Goal: Complete application form

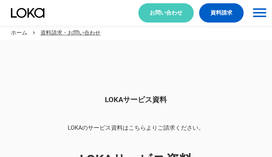
scroll to position [611, 0]
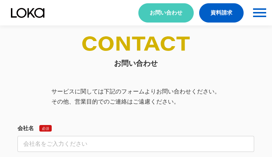
select select "その他"
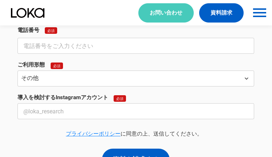
select select "その他"
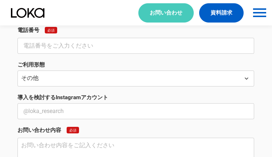
scroll to position [270, 0]
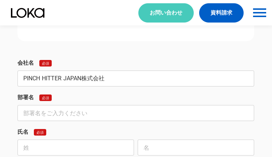
type input "PINCH HITTER JAPAN株式会社"
type input "BIZ CASH事業部"
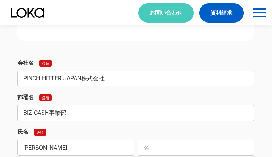
type input "[PERSON_NAME]"
type input "瑠璃"
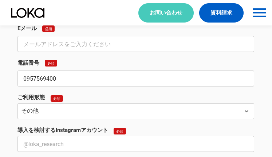
type input "0957569400"
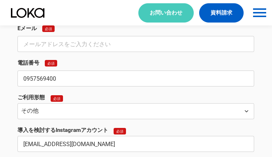
type input "[EMAIL_ADDRESS][DOMAIN_NAME]"
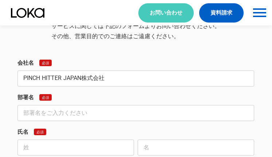
type input "PINCH HITTER JAPAN株式会社"
type input "BIZ CASH事業部"
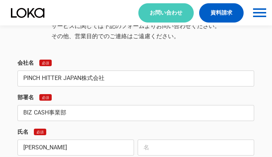
type input "[PERSON_NAME]"
type input "瑠璃"
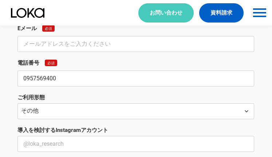
type input "0957569400"
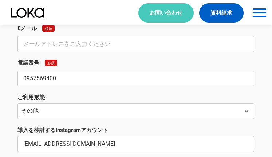
type input "[EMAIL_ADDRESS][DOMAIN_NAME]"
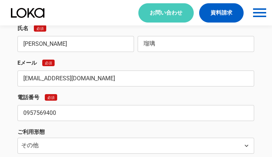
type input "[EMAIL_ADDRESS][DOMAIN_NAME]"
type textarea "loremipsumd。 sitametconsecte、ADIPI ELITSE DOEIUsmodtemporinc。 utlaBOR ETDOlorem…"
